Goal: Information Seeking & Learning: Compare options

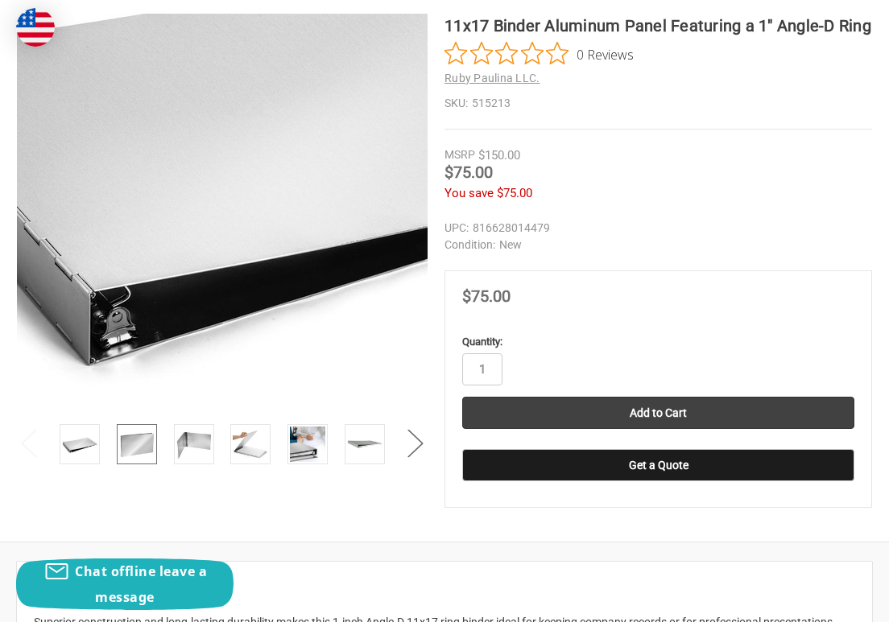
scroll to position [322, 0]
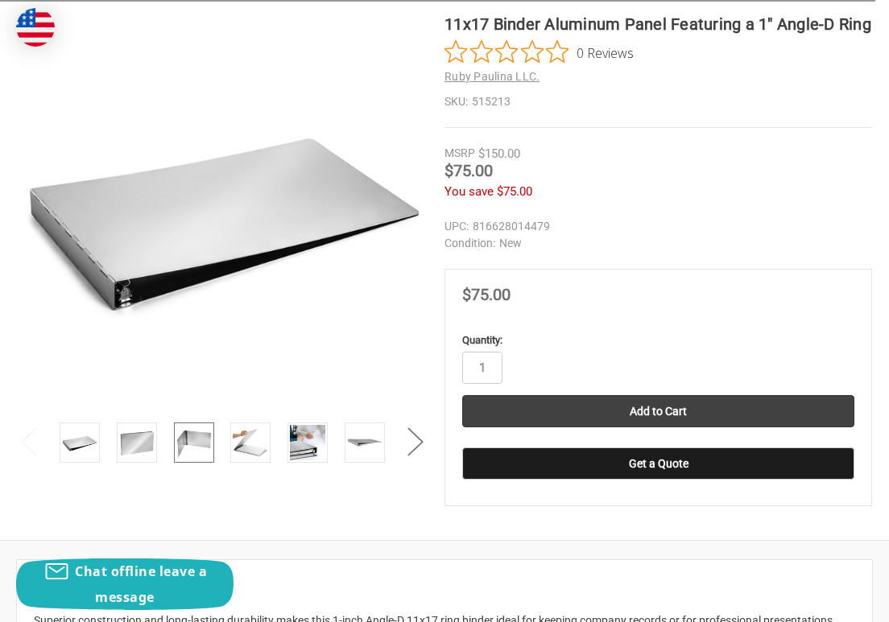
click at [188, 444] on img at bounding box center [193, 442] width 35 height 35
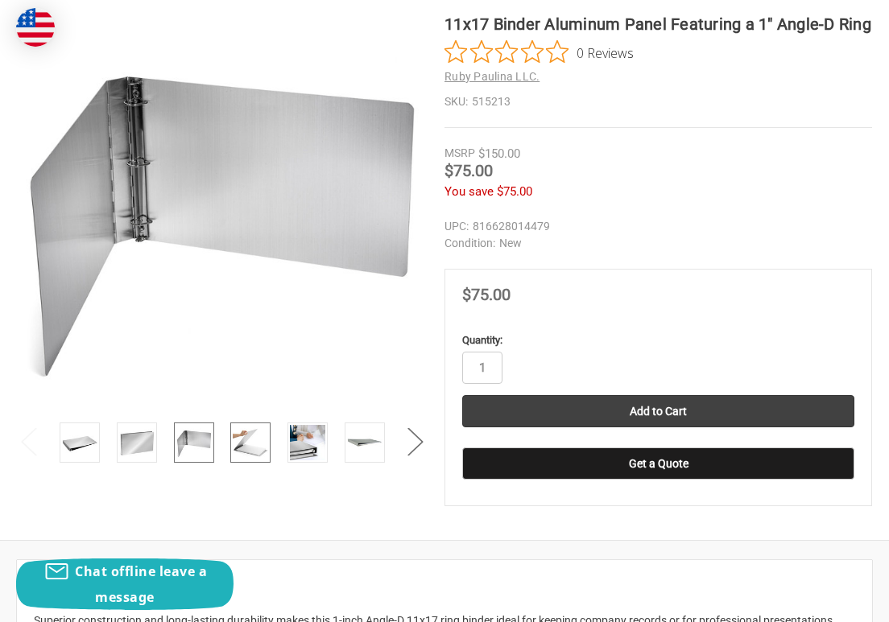
click at [250, 445] on img at bounding box center [250, 442] width 35 height 35
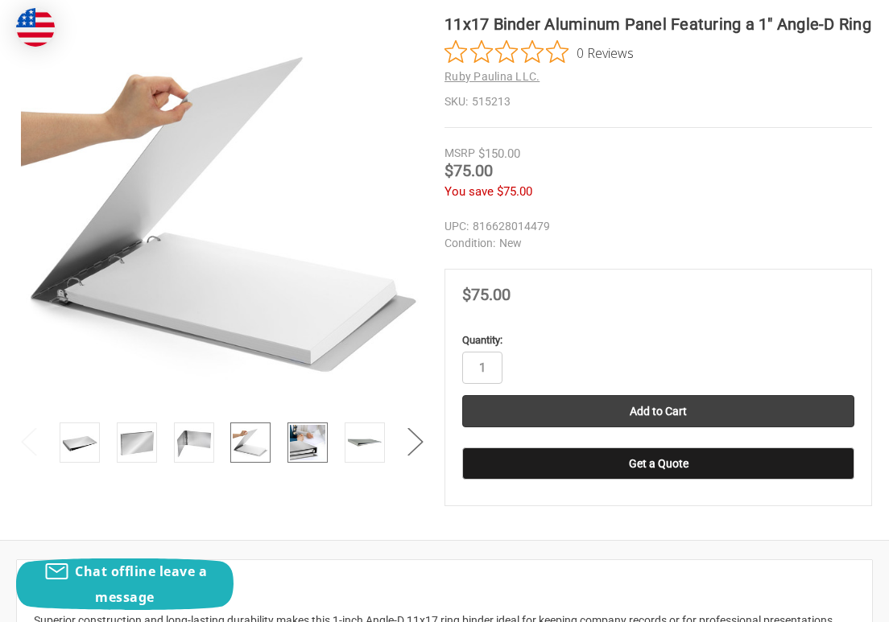
click at [301, 446] on img at bounding box center [307, 442] width 35 height 35
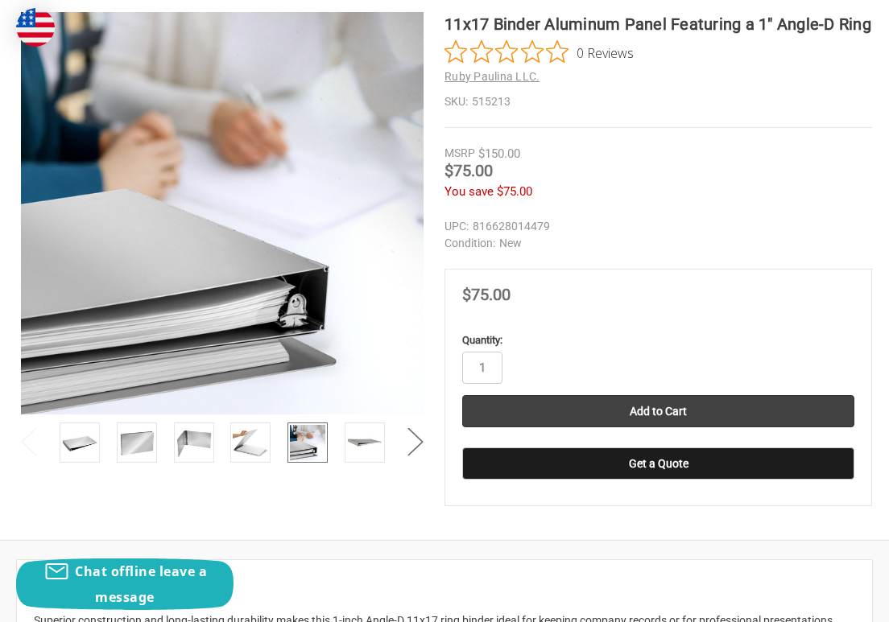
click at [341, 446] on li at bounding box center [365, 445] width 48 height 45
click at [365, 446] on img at bounding box center [364, 442] width 35 height 35
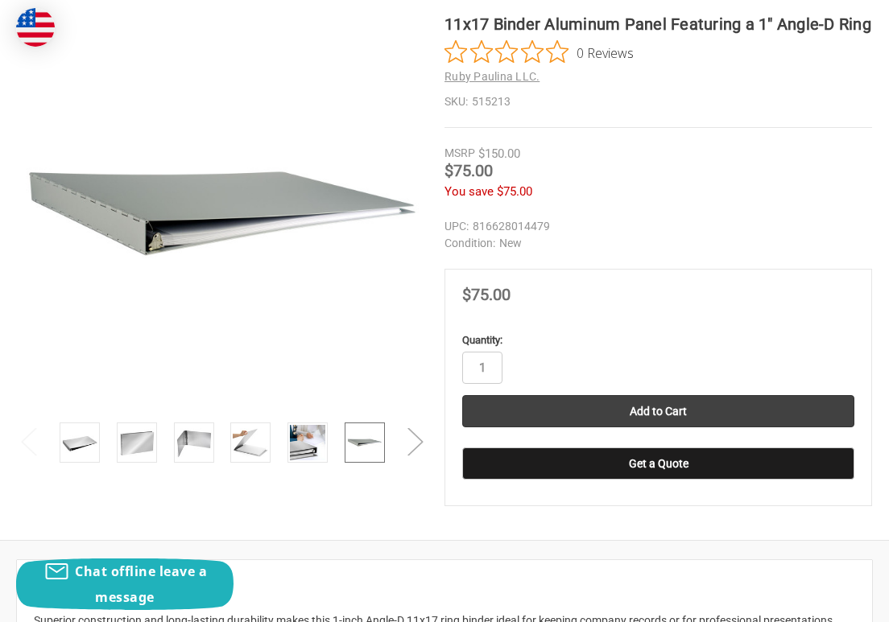
click at [423, 443] on button "Next" at bounding box center [415, 441] width 32 height 49
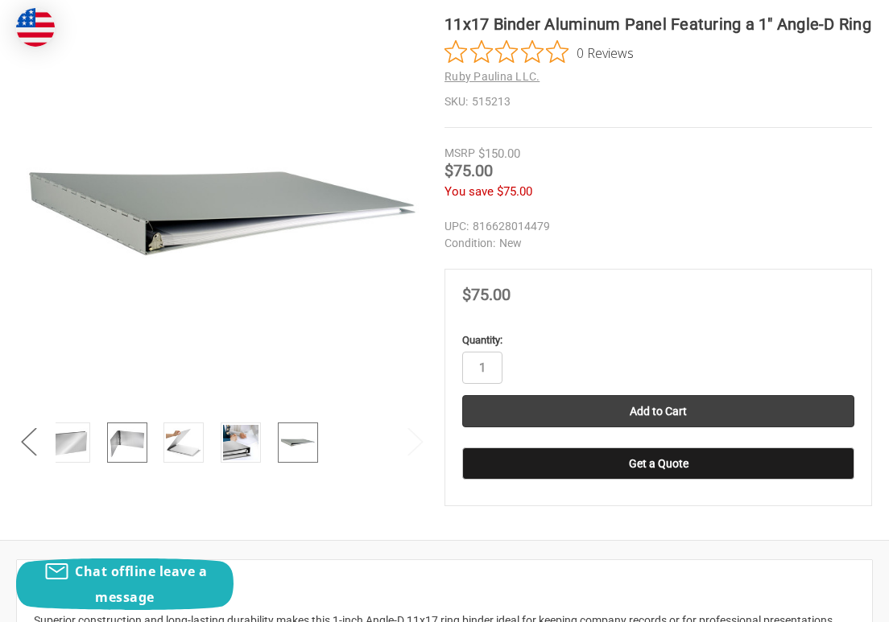
click at [137, 444] on img at bounding box center [126, 442] width 35 height 35
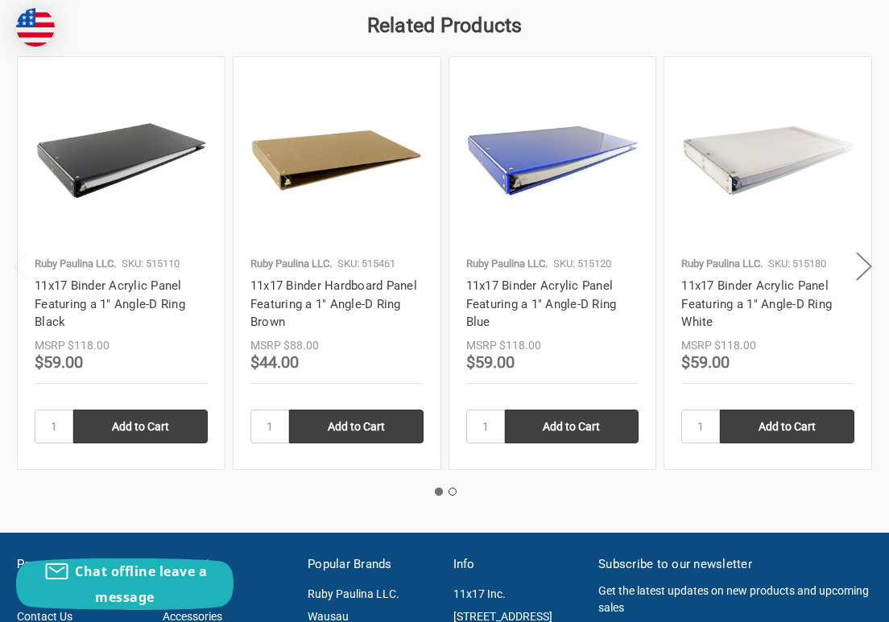
scroll to position [2013, 0]
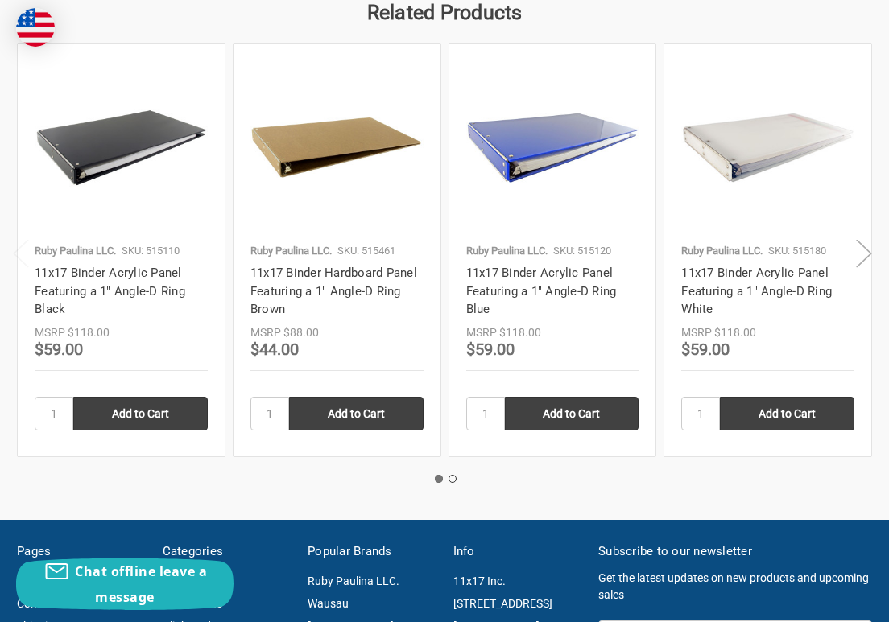
click at [869, 254] on button "Next" at bounding box center [864, 253] width 32 height 49
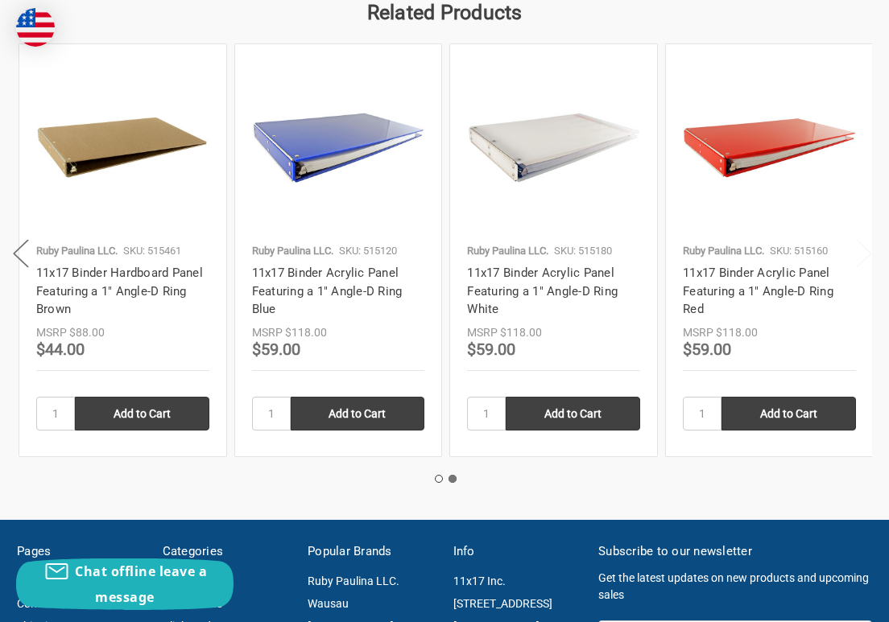
click at [869, 254] on button "Next" at bounding box center [864, 253] width 32 height 49
click at [22, 250] on button "Previous" at bounding box center [21, 253] width 32 height 49
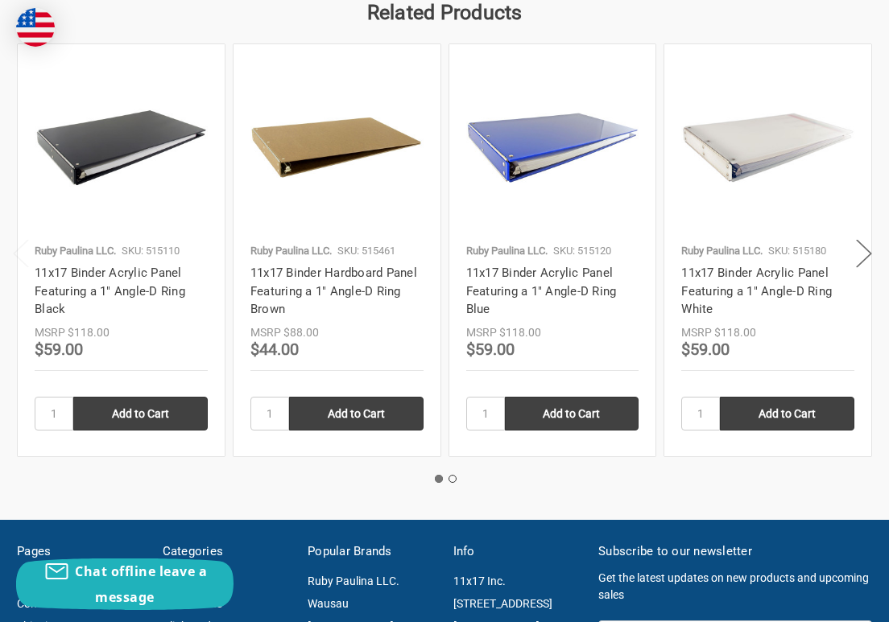
click at [72, 260] on div "Ruby Paulina LLC. SKU: 515110" at bounding box center [121, 254] width 173 height 22
click at [112, 290] on link "11x17 Binder Acrylic Panel Featuring a 1" Angle-D Ring Black" at bounding box center [110, 291] width 151 height 51
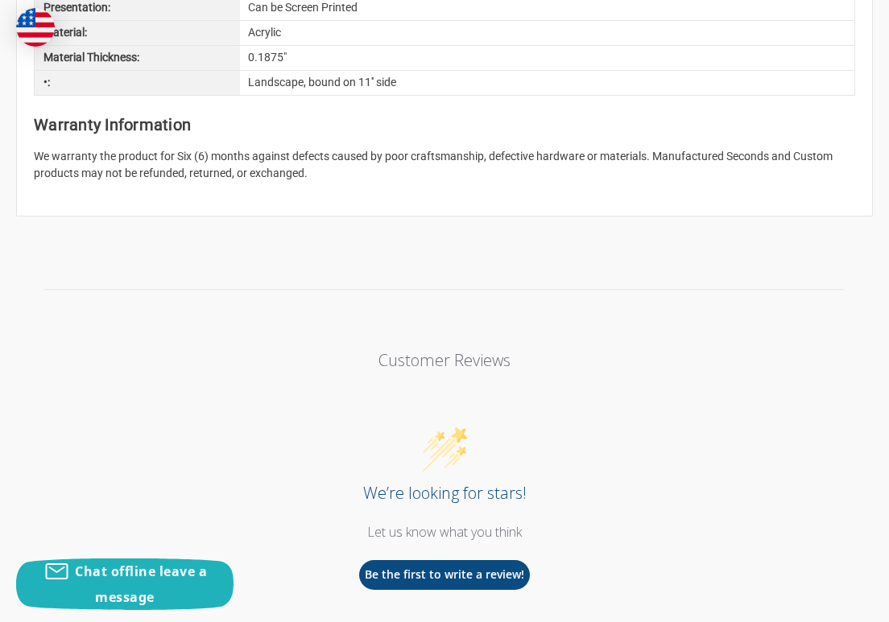
scroll to position [1369, 0]
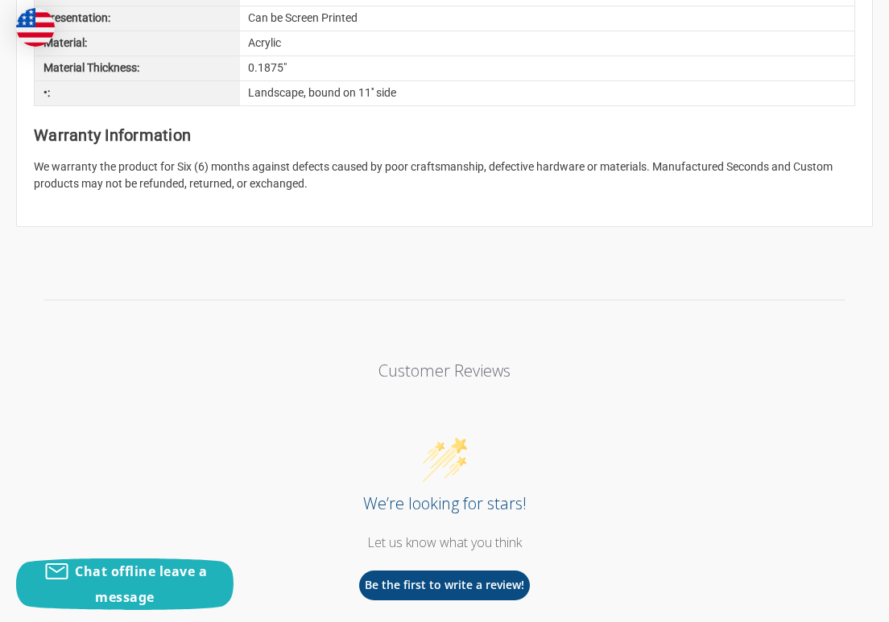
drag, startPoint x: 354, startPoint y: 415, endPoint x: 361, endPoint y: 411, distance: 8.7
